Goal: Obtain resource: Download file/media

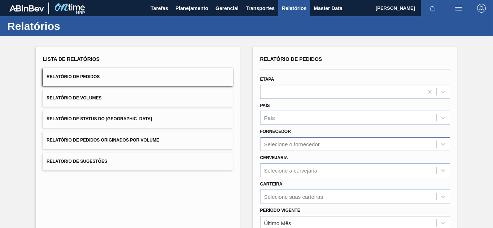
click at [296, 149] on div "Selecione o fornecedor" at bounding box center [355, 144] width 190 height 14
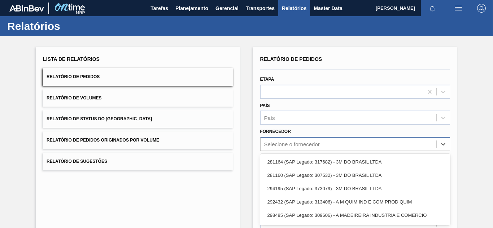
scroll to position [37, 0]
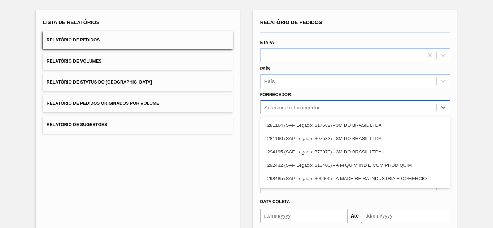
paste input "280665"
type input "280665"
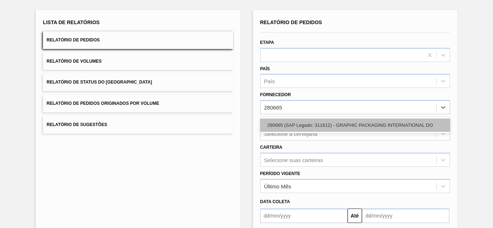
click at [279, 125] on div "280665 (SAP Legado: 311612) - GRAPHIC PACKAGING INTERNATIONAL DO" at bounding box center [355, 125] width 190 height 13
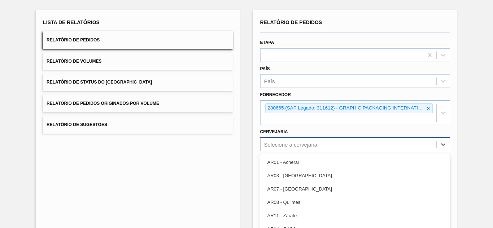
click at [281, 143] on div "option AR03 - Corrientes focused, 2 of 93. 93 results available. Use Up and Dow…" at bounding box center [355, 144] width 190 height 14
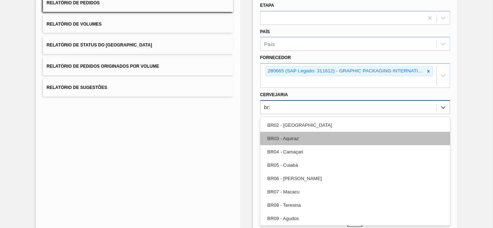
type input "br23"
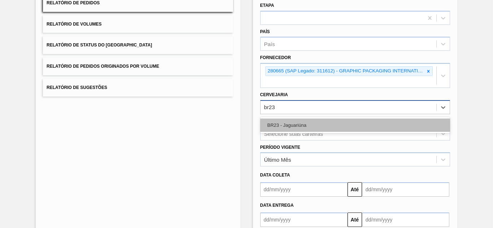
click at [281, 126] on div "BR23 - Jaguariúna" at bounding box center [355, 125] width 190 height 13
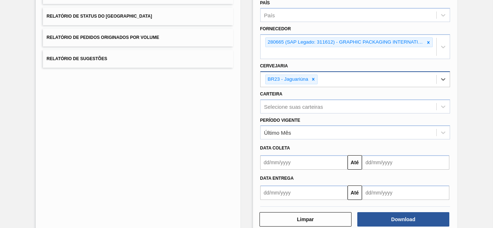
scroll to position [118, 0]
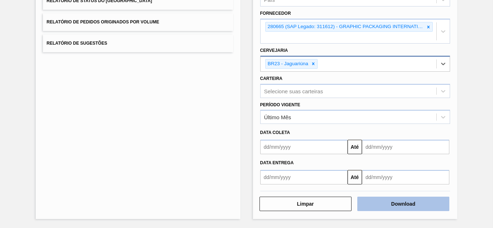
click at [386, 204] on button "Download" at bounding box center [403, 204] width 92 height 14
click at [406, 200] on button "Download" at bounding box center [403, 204] width 92 height 14
